Goal: Navigation & Orientation: Understand site structure

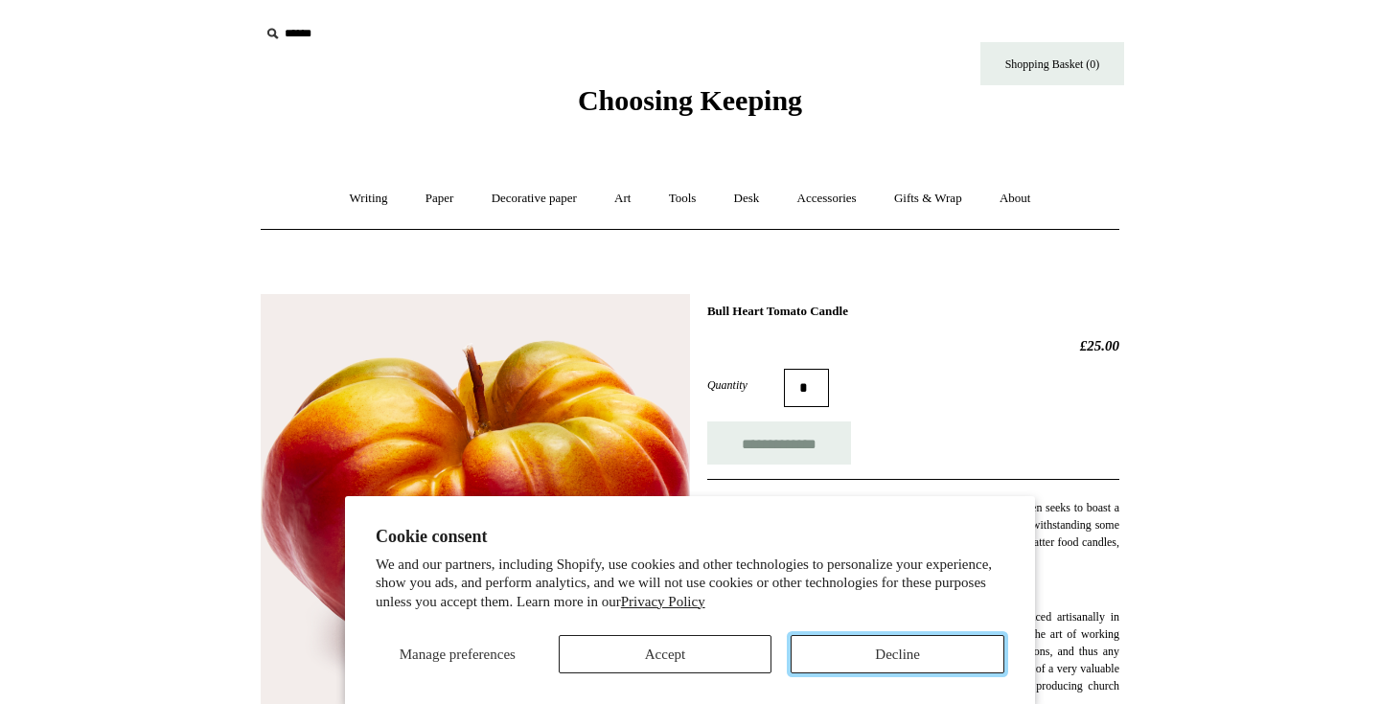
click at [890, 649] on button "Decline" at bounding box center [897, 654] width 214 height 38
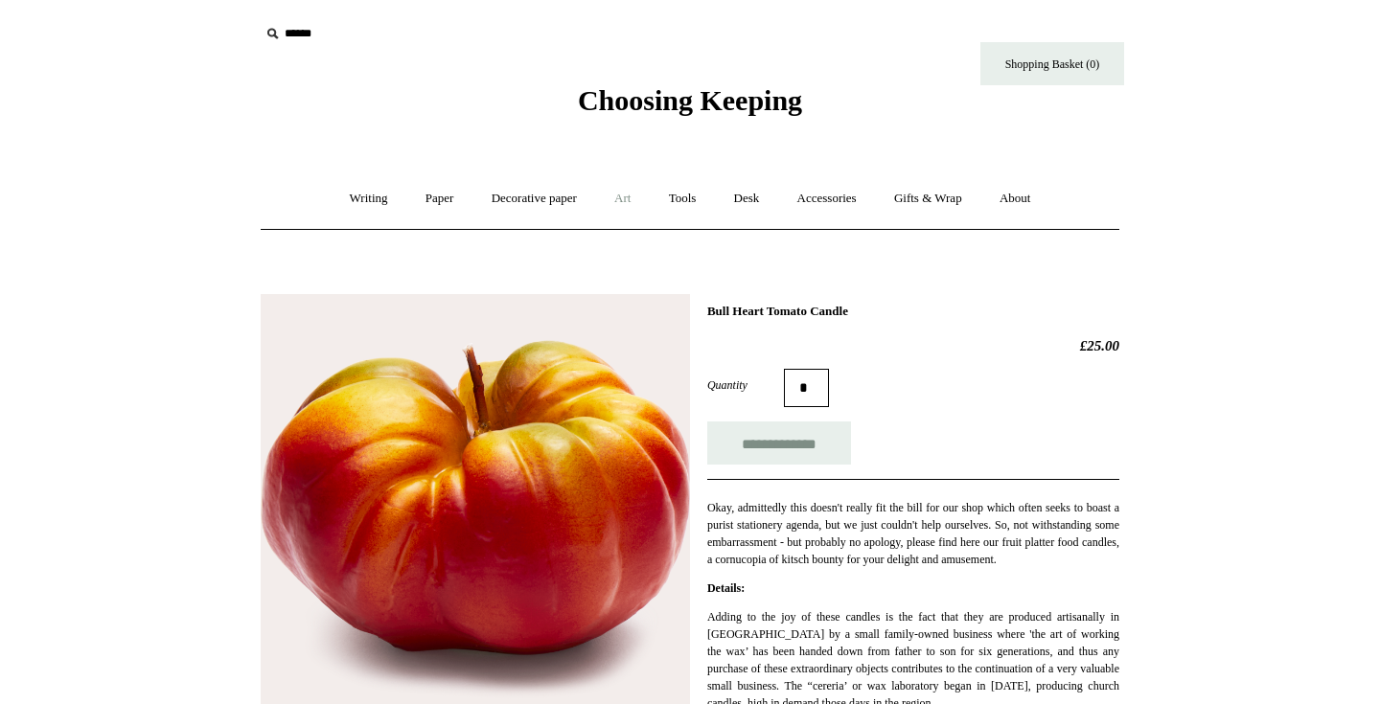
click at [620, 193] on link "Art +" at bounding box center [622, 198] width 51 height 51
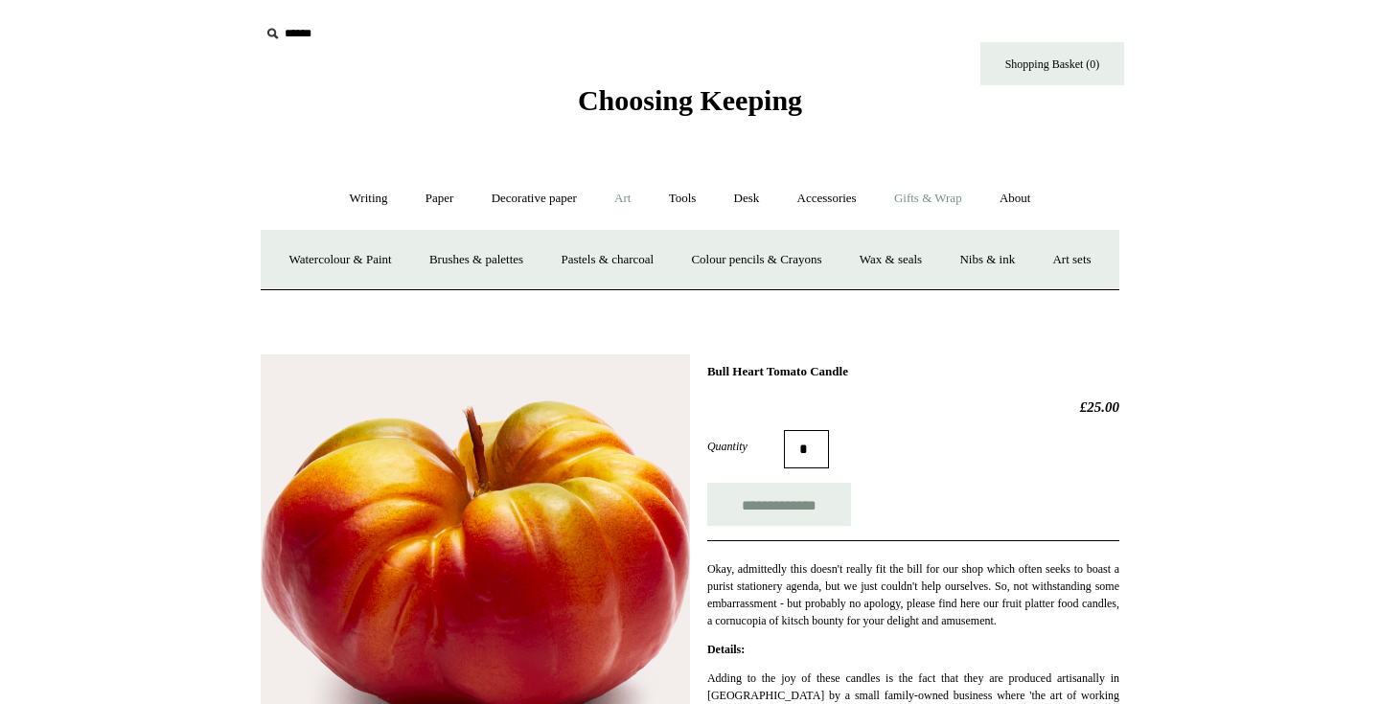
click at [957, 206] on link "Gifts & Wrap +" at bounding box center [928, 198] width 103 height 51
click at [819, 200] on link "Accessories +" at bounding box center [827, 198] width 94 height 51
click at [929, 259] on link "Food Candles" at bounding box center [925, 260] width 103 height 51
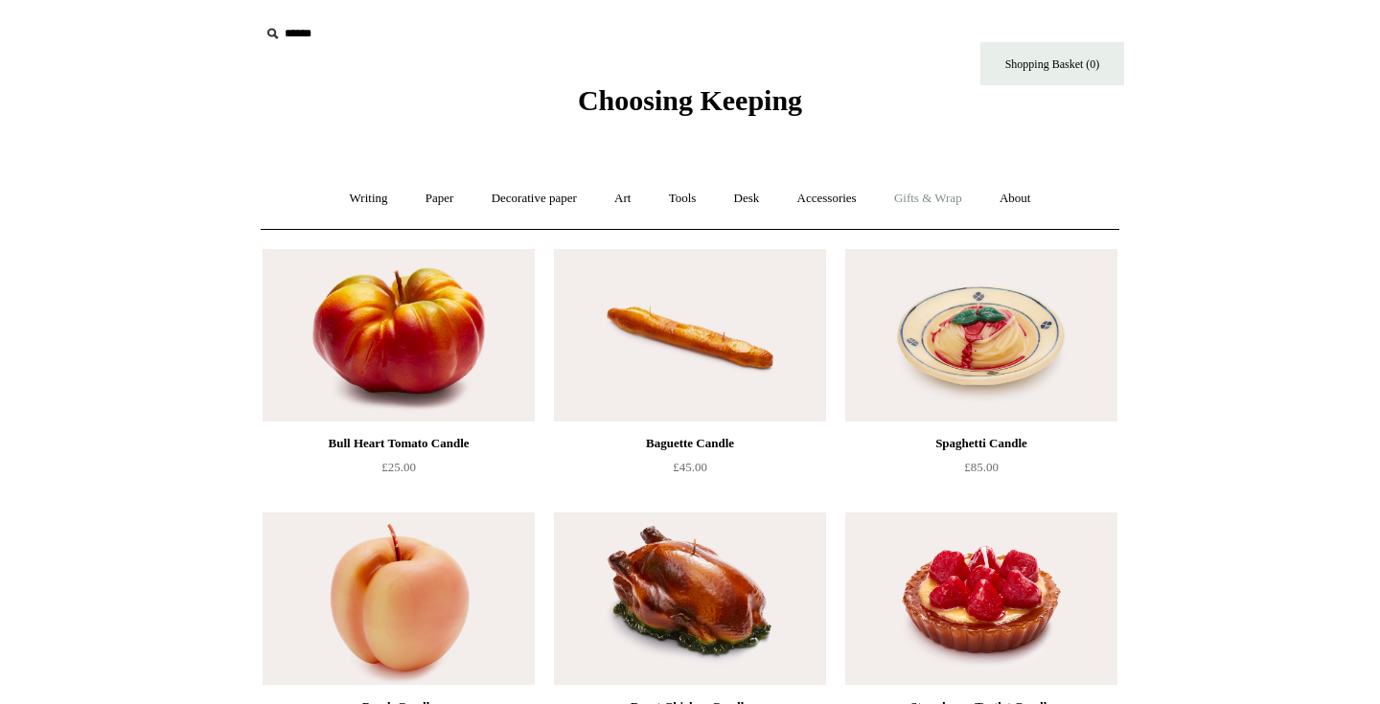
click at [923, 190] on link "Gifts & Wrap +" at bounding box center [928, 198] width 103 height 51
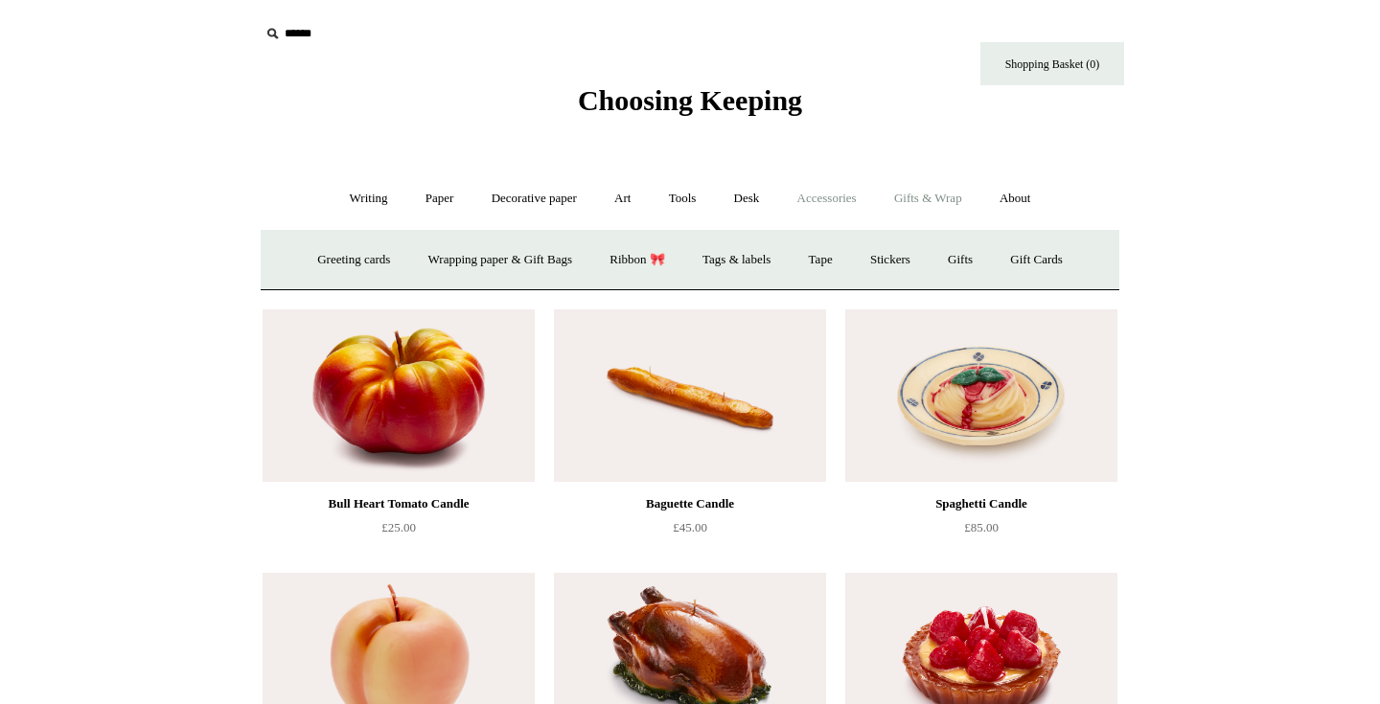
click at [807, 192] on link "Accessories +" at bounding box center [827, 198] width 94 height 51
click at [1042, 204] on link "About +" at bounding box center [1015, 198] width 66 height 51
click at [481, 249] on link "About us" at bounding box center [489, 260] width 80 height 51
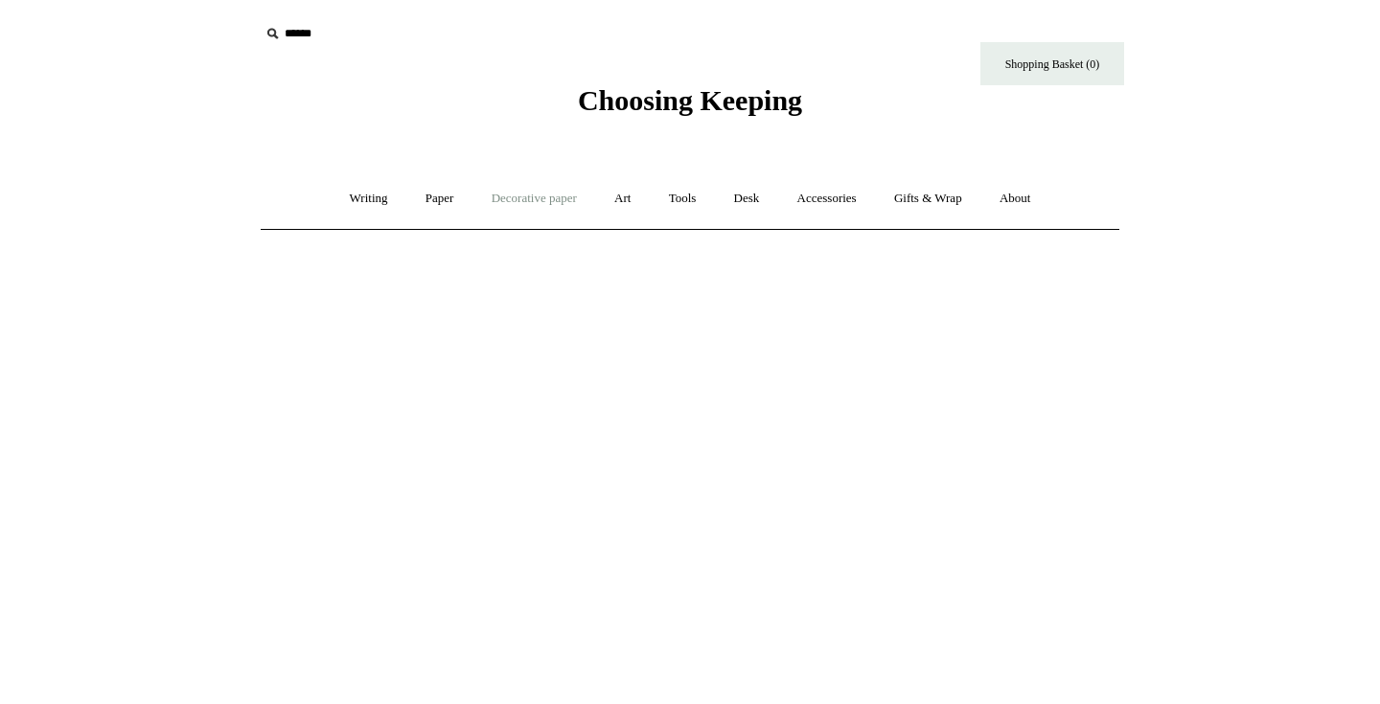
click at [551, 196] on link "Decorative paper +" at bounding box center [534, 198] width 120 height 51
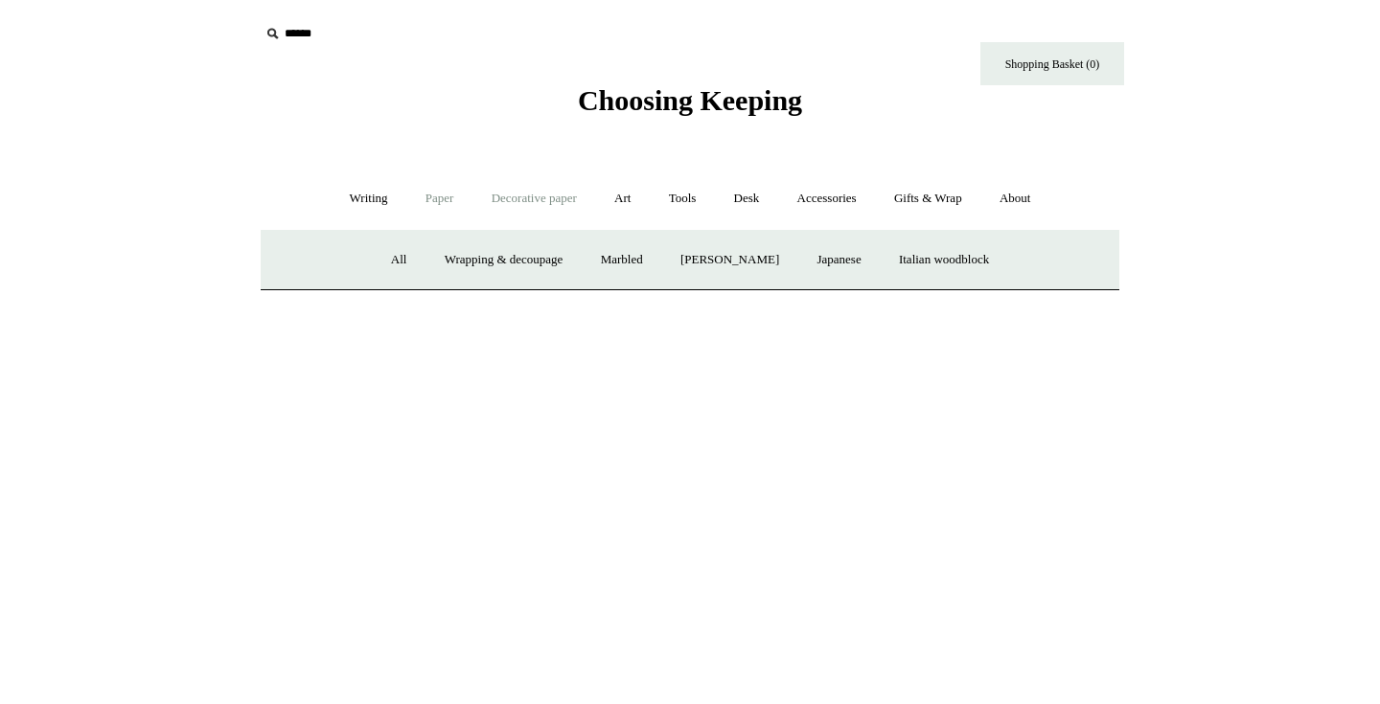
click at [424, 193] on link "Paper +" at bounding box center [439, 198] width 63 height 51
click at [363, 194] on link "Writing +" at bounding box center [368, 198] width 73 height 51
